Goal: Navigation & Orientation: Find specific page/section

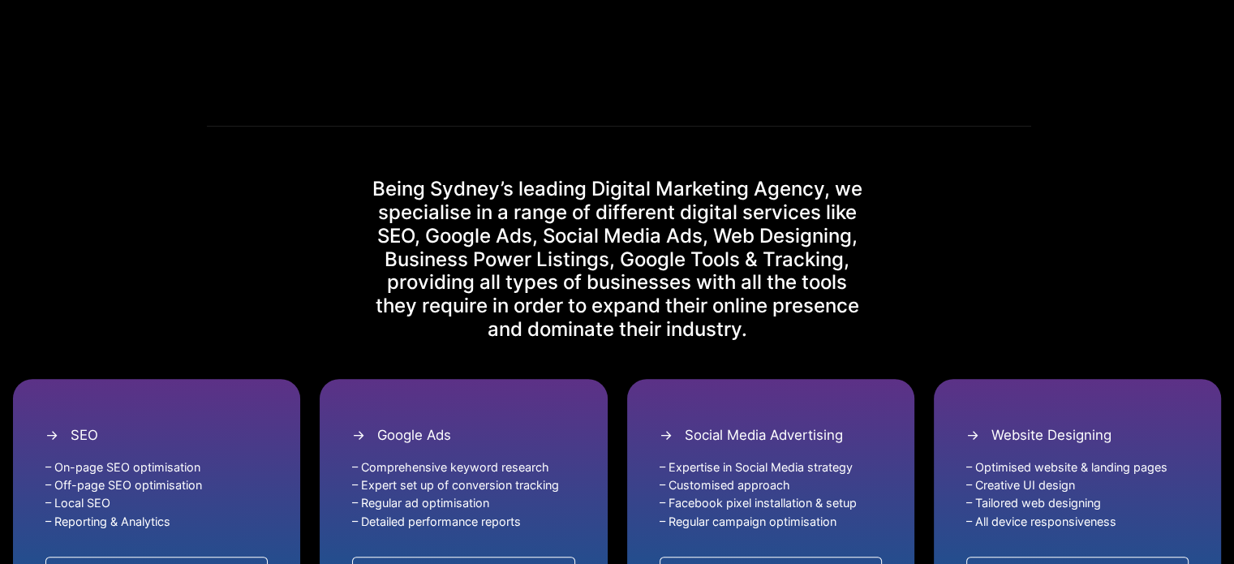
scroll to position [892, 0]
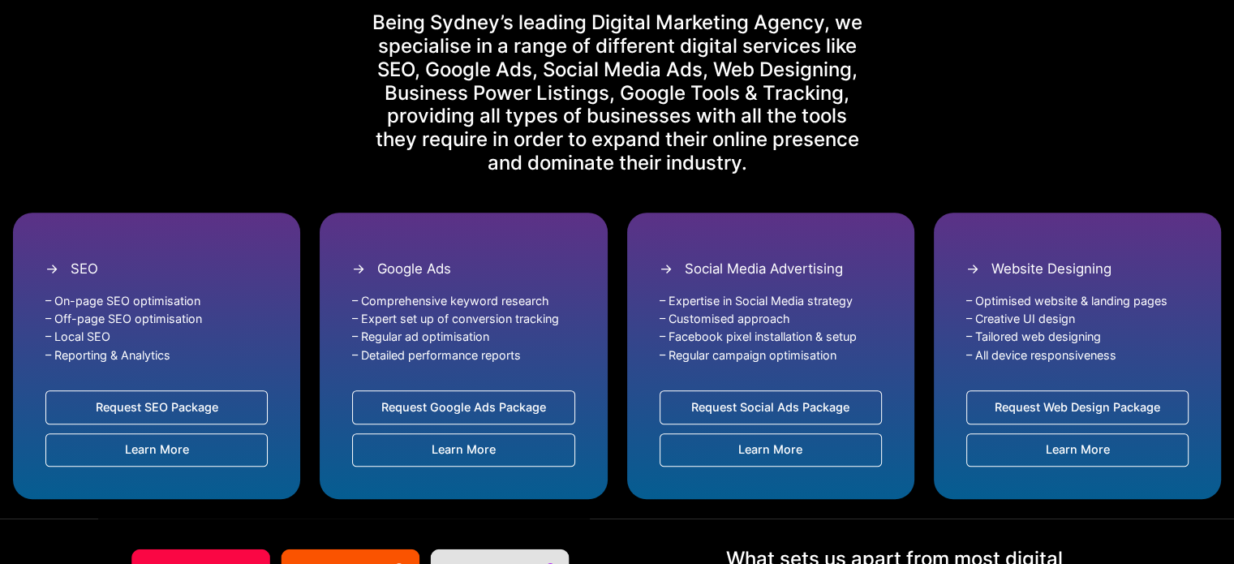
click at [1070, 449] on link "Learn More" at bounding box center [1077, 450] width 222 height 34
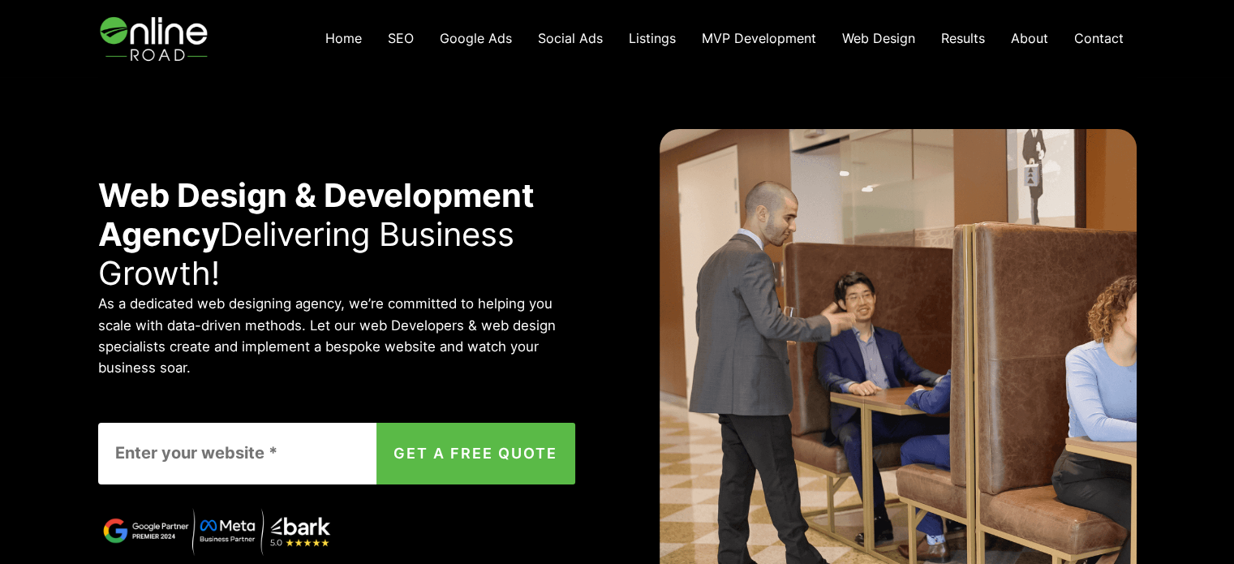
click at [343, 37] on span "Home" at bounding box center [343, 38] width 37 height 16
